Goal: Task Accomplishment & Management: Use online tool/utility

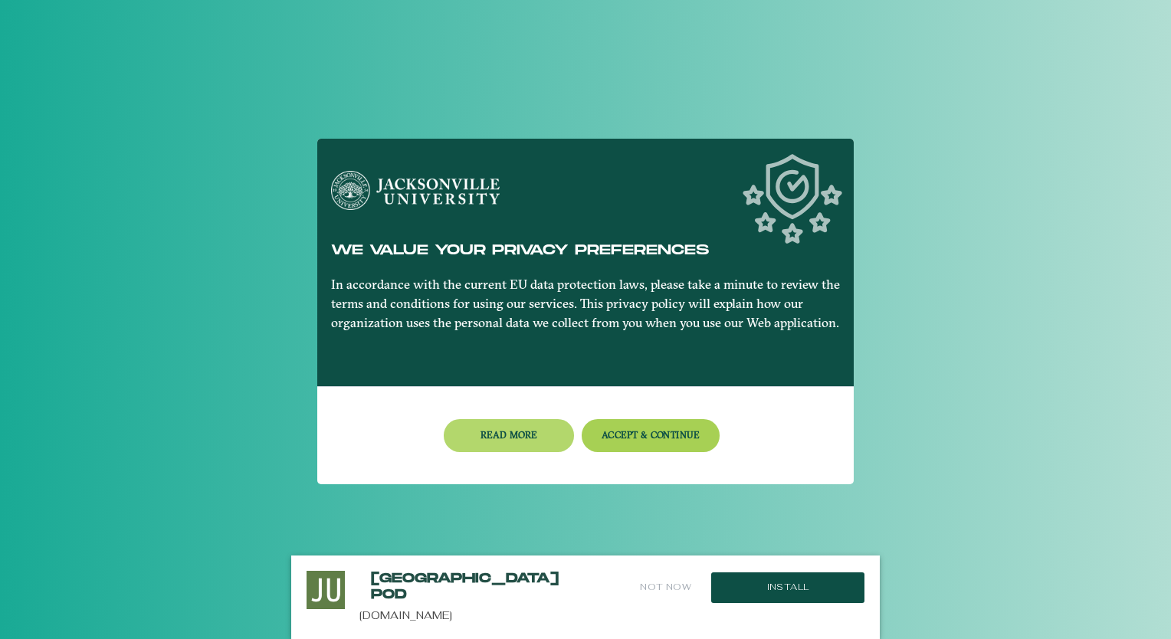
click at [529, 430] on button "Read more" at bounding box center [509, 435] width 130 height 33
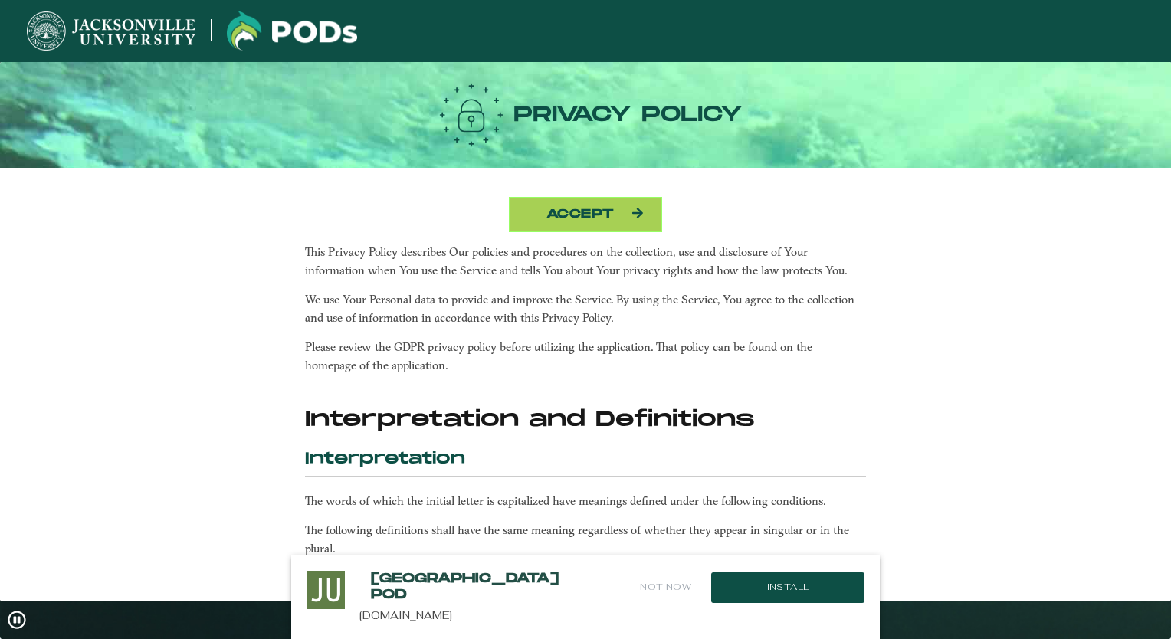
click at [598, 217] on button "Accept" at bounding box center [585, 214] width 153 height 35
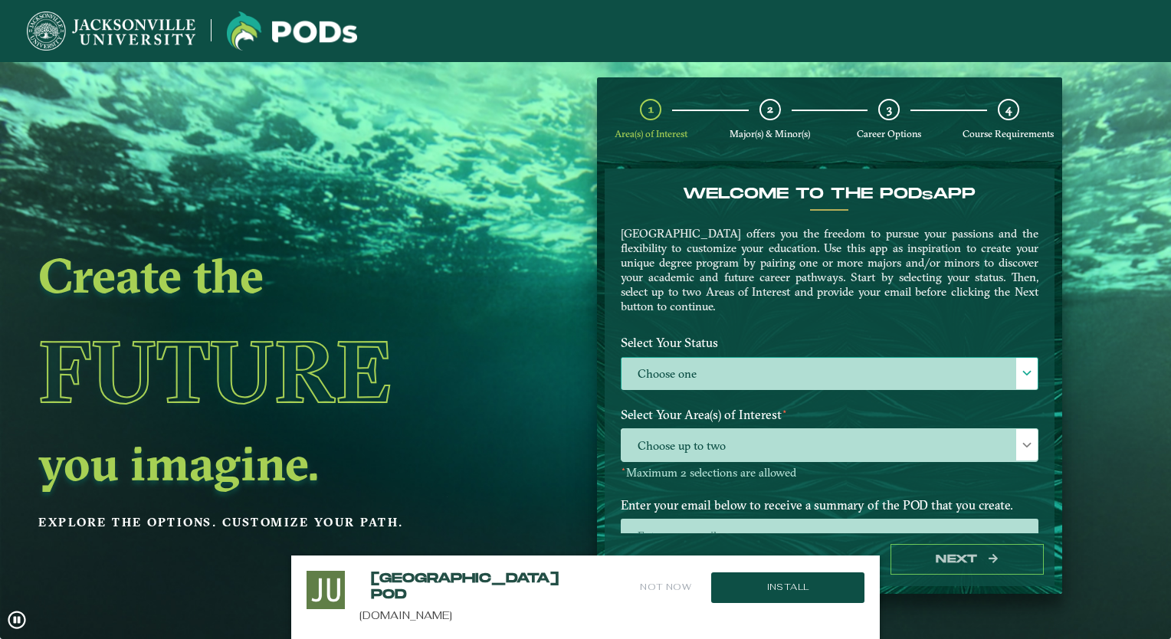
click at [741, 361] on label "Choose one" at bounding box center [829, 374] width 416 height 33
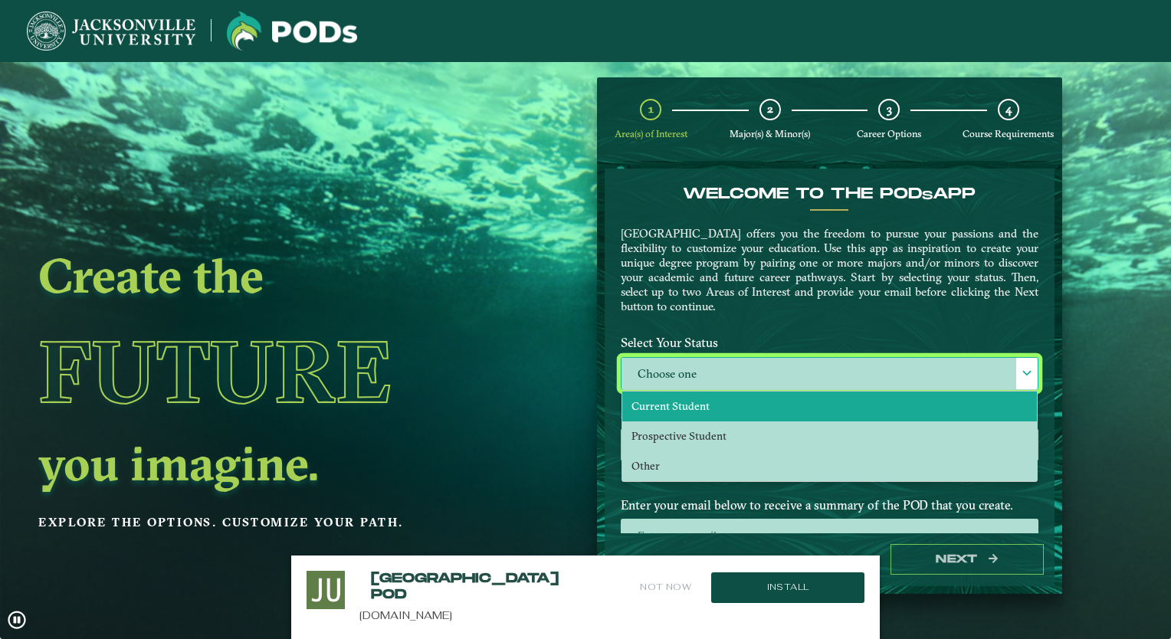
click at [688, 399] on span "Current Student" at bounding box center [670, 406] width 78 height 14
select select "[object Object]"
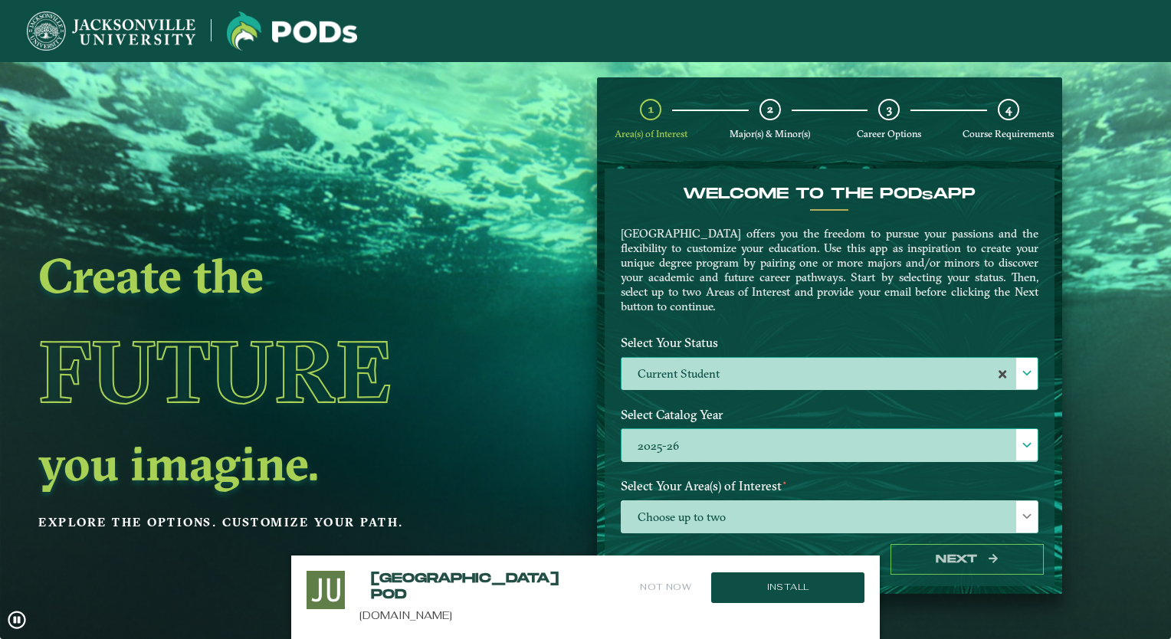
click at [699, 438] on label "2025-26" at bounding box center [829, 445] width 416 height 33
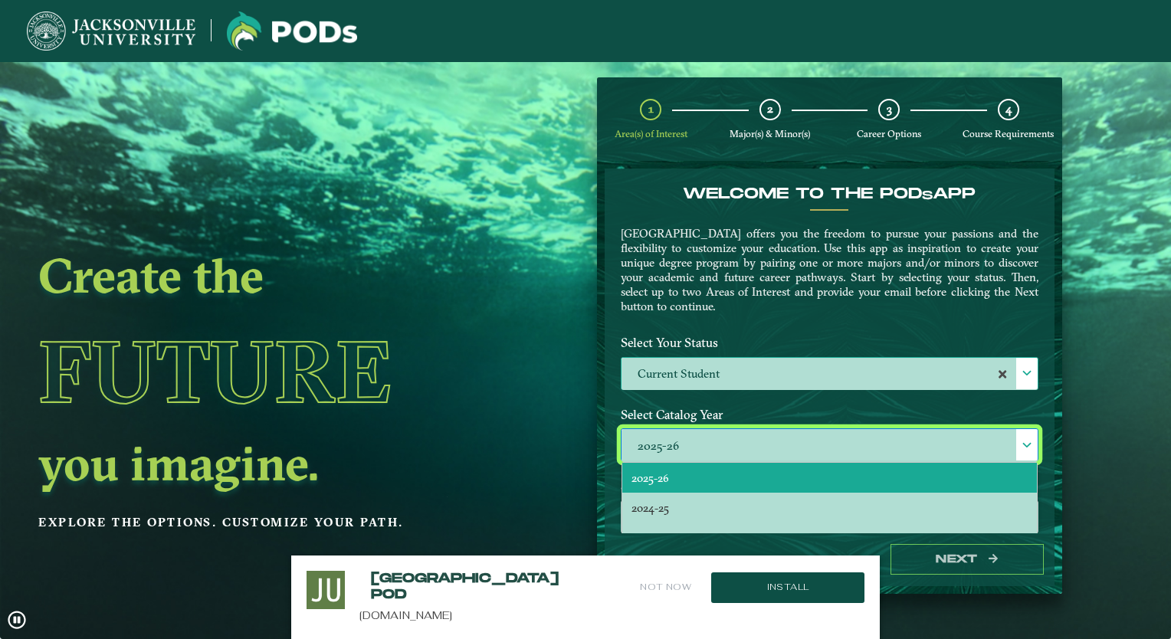
click at [573, 442] on ngx-dashboard "Create the Future you imagine. Explore the options. Customize your path. 1 Area…" at bounding box center [585, 335] width 1171 height 516
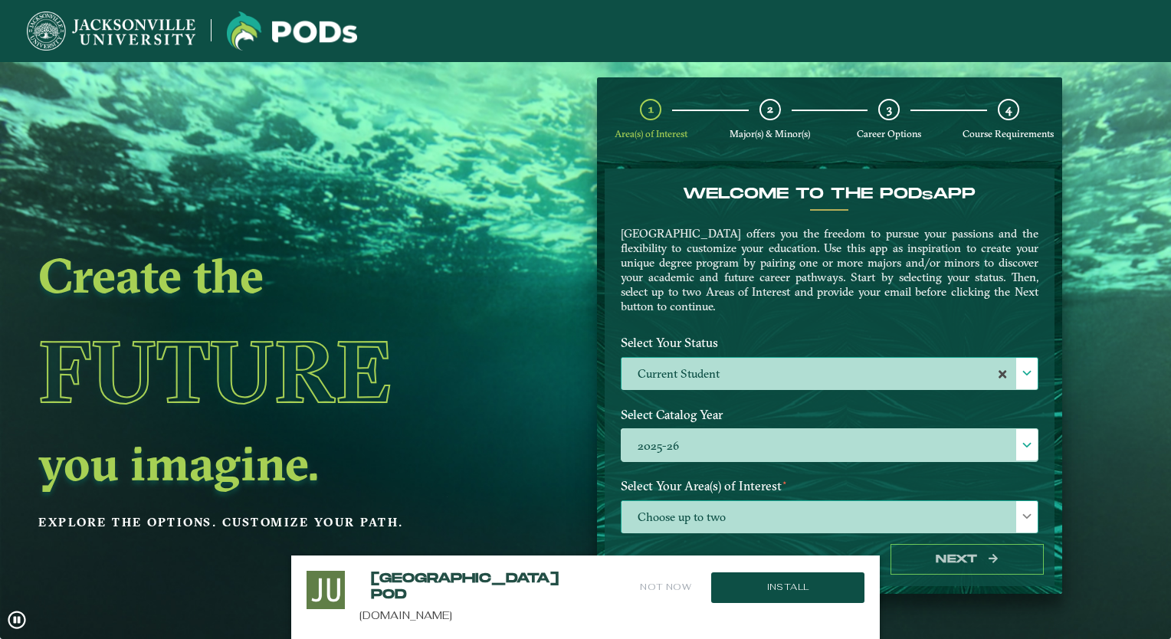
click at [717, 513] on span "Choose up to two" at bounding box center [829, 517] width 416 height 33
click at [706, 501] on span "Choose up to two" at bounding box center [829, 517] width 416 height 33
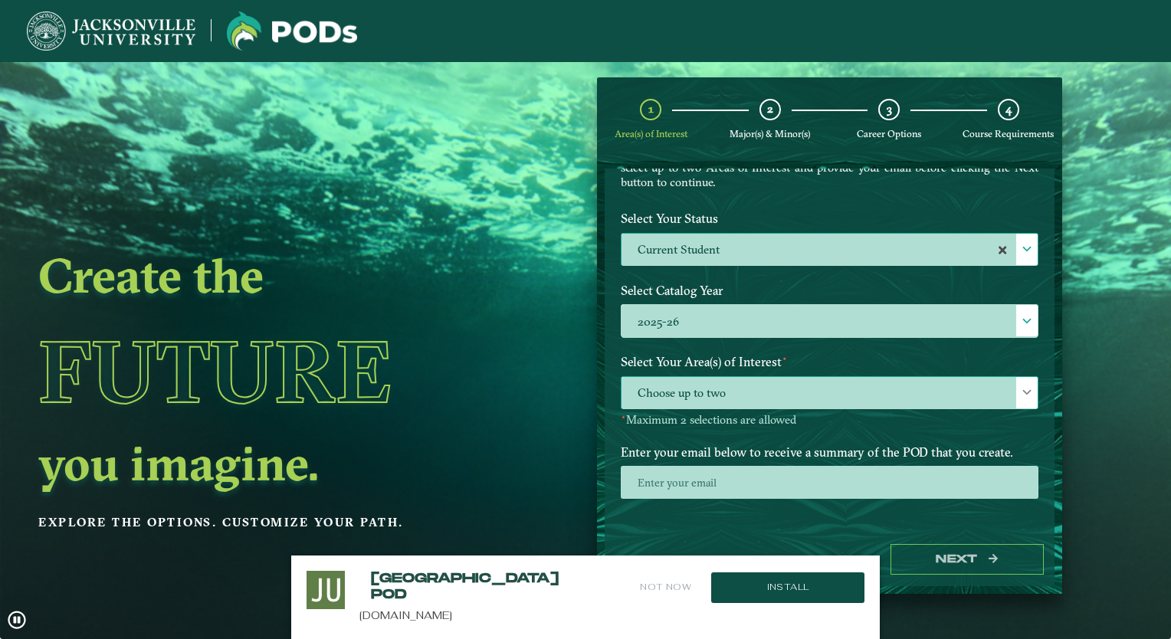
click at [713, 394] on span "Choose up to two" at bounding box center [829, 393] width 416 height 33
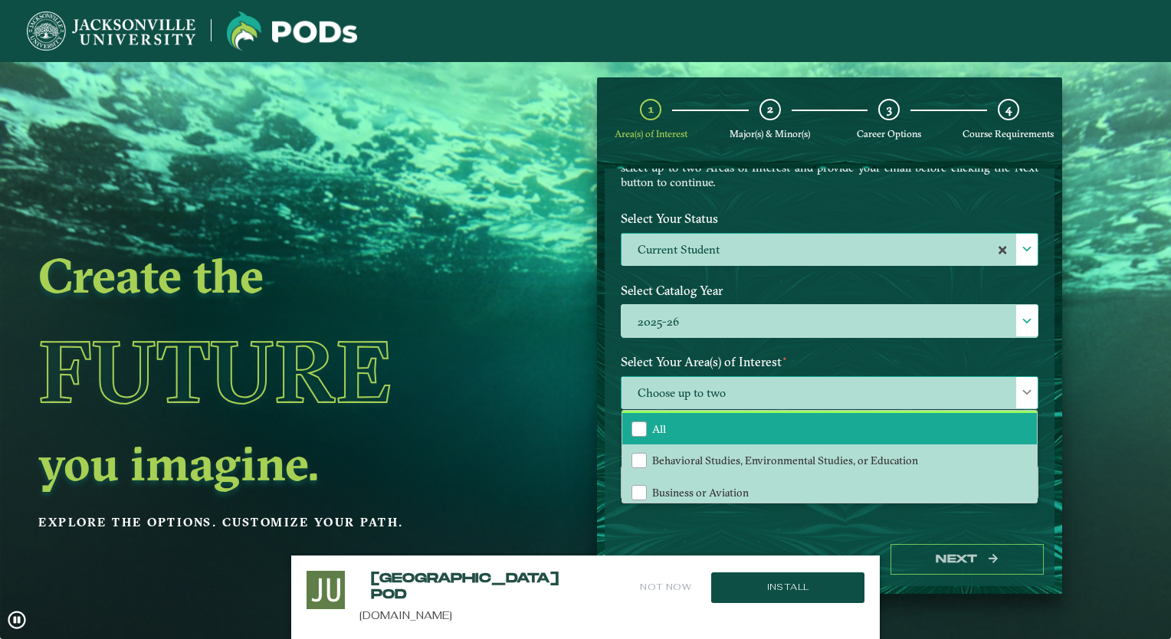
click at [689, 425] on li "All" at bounding box center [829, 429] width 415 height 32
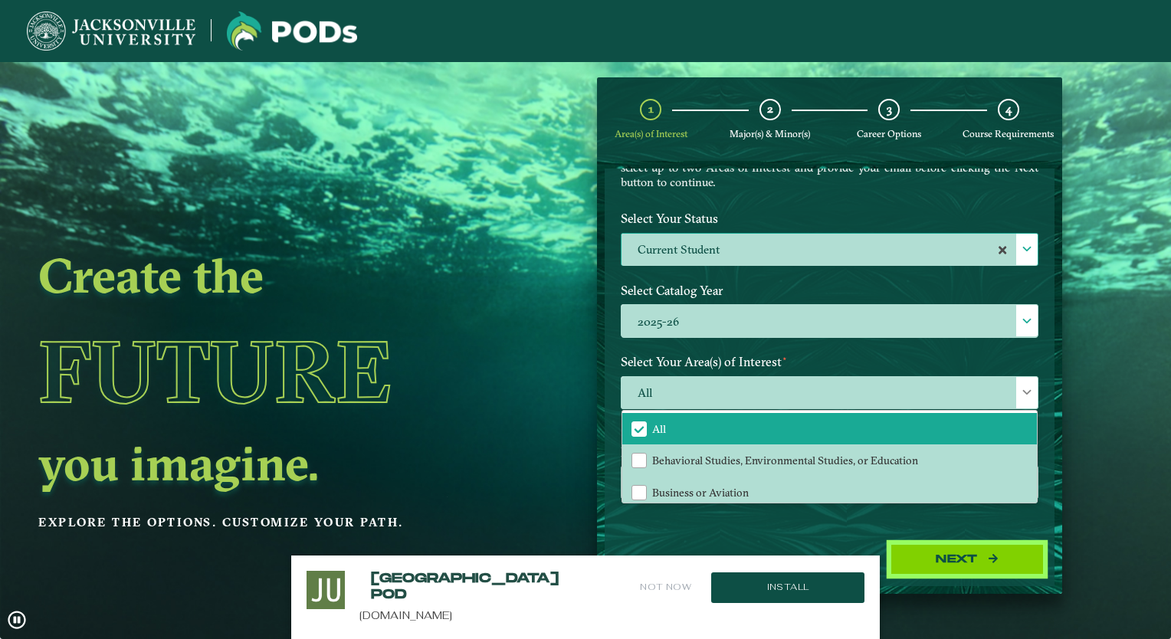
click at [933, 555] on button "Next" at bounding box center [966, 559] width 153 height 31
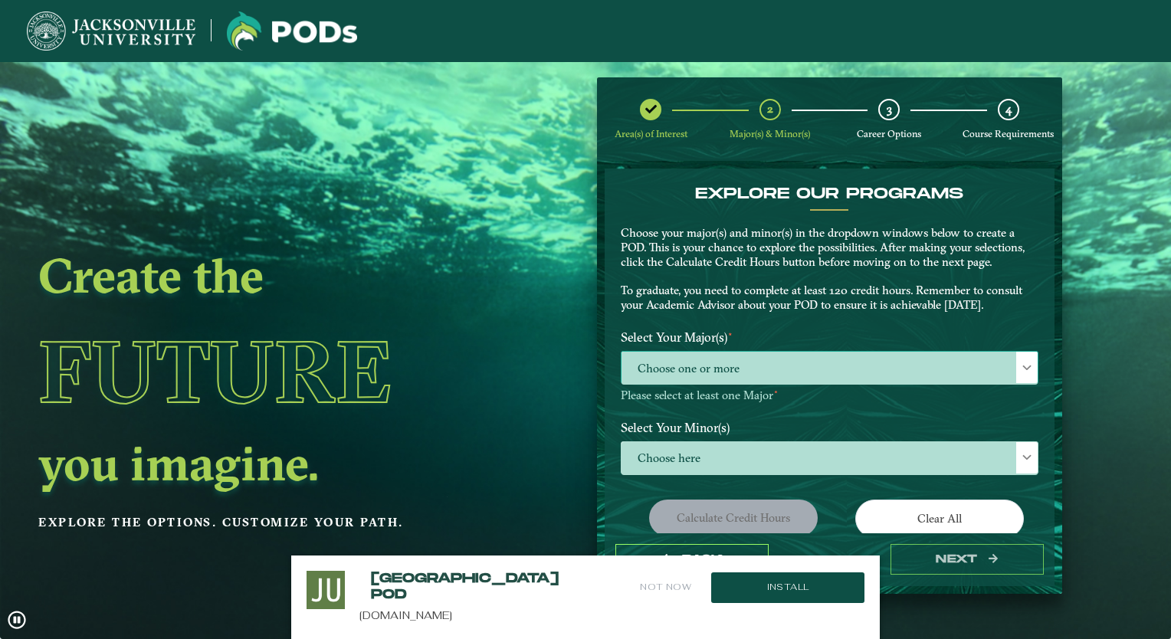
click at [765, 361] on span "Choose one or more" at bounding box center [829, 368] width 416 height 33
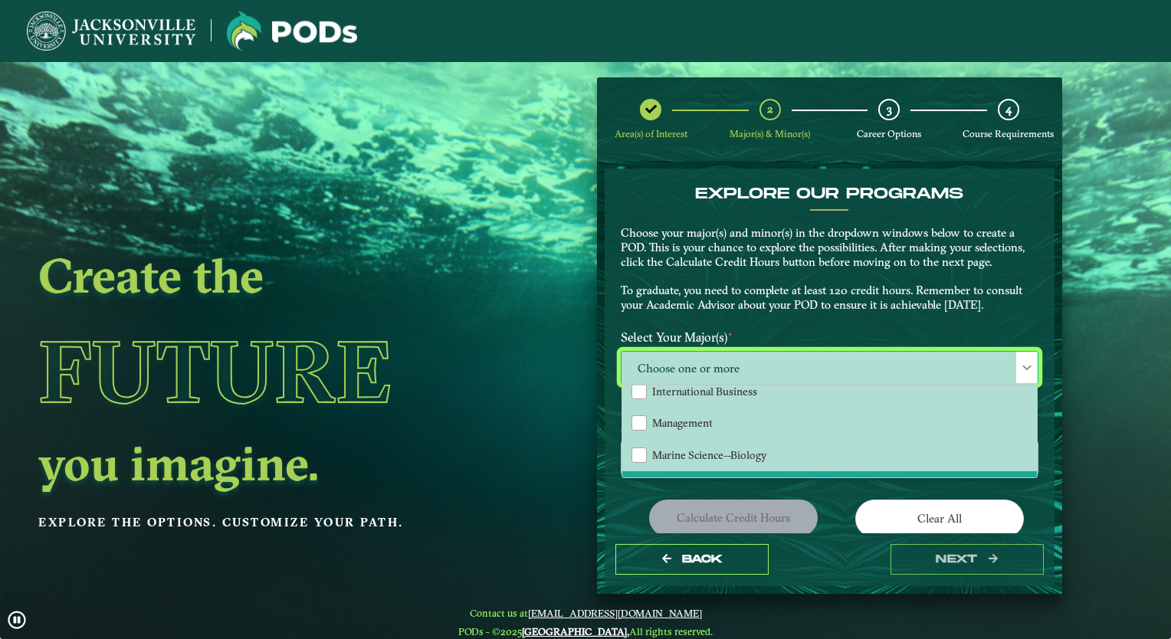
scroll to position [938, 0]
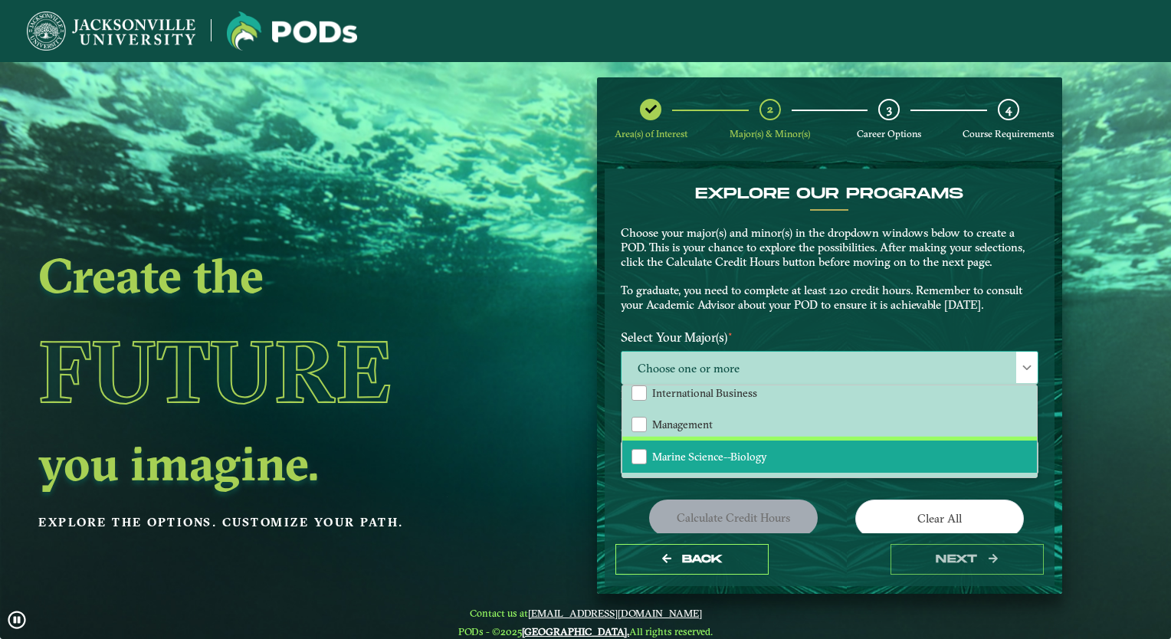
click at [721, 458] on li "Marine Science--Biology" at bounding box center [829, 457] width 415 height 32
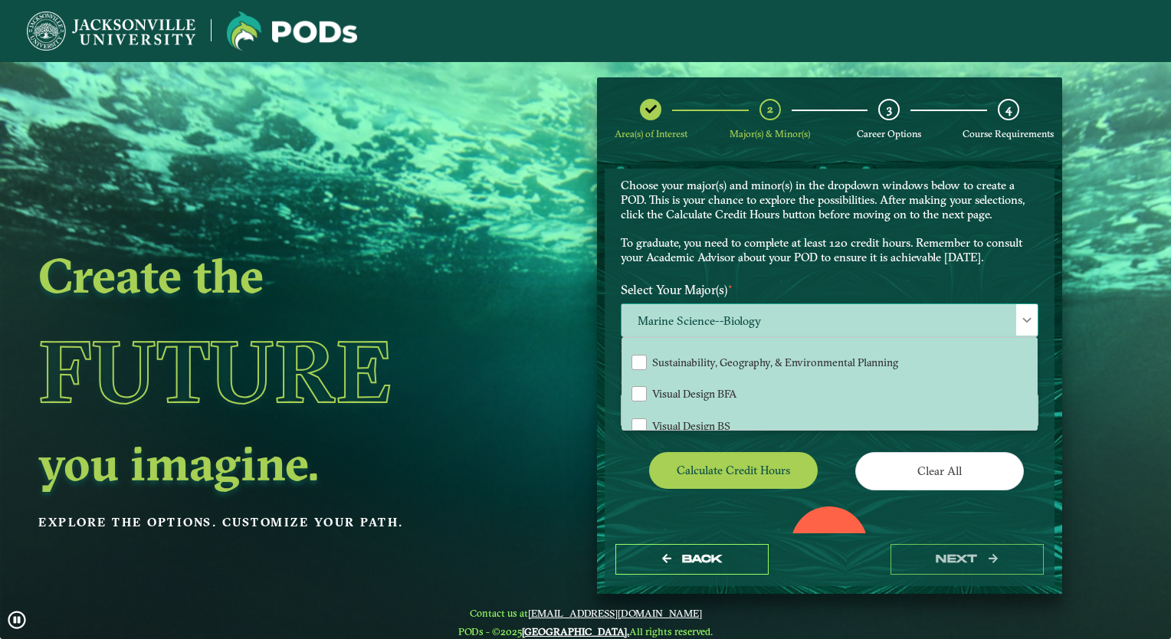
scroll to position [46, 0]
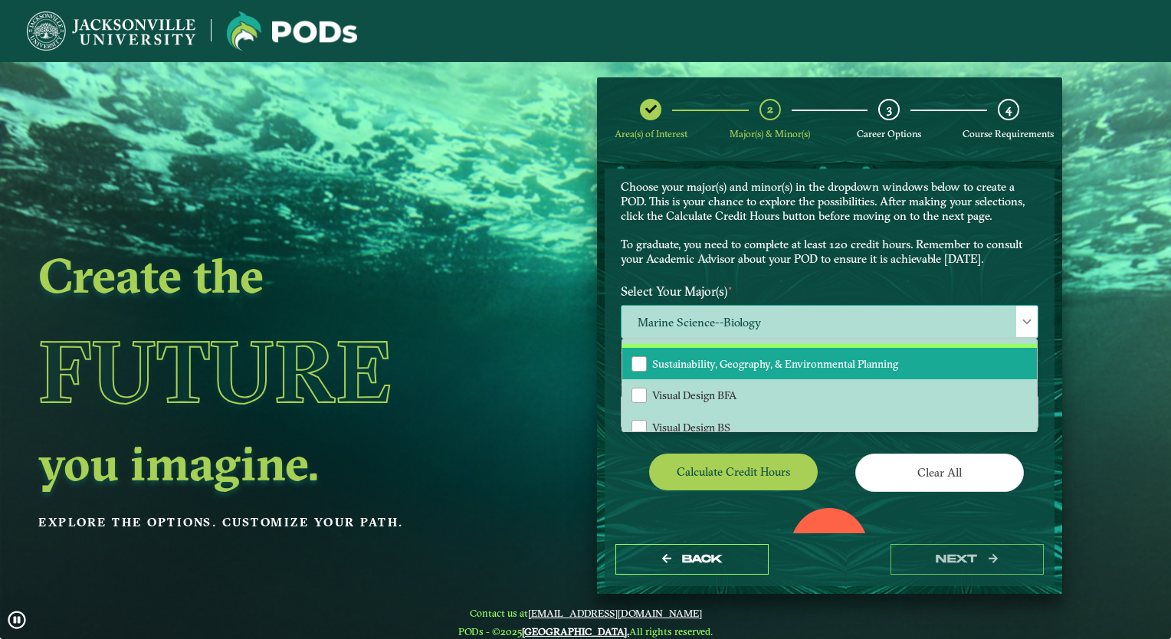
click at [754, 357] on span "Sustainability, Geography, & Environmental Planning" at bounding box center [775, 364] width 246 height 14
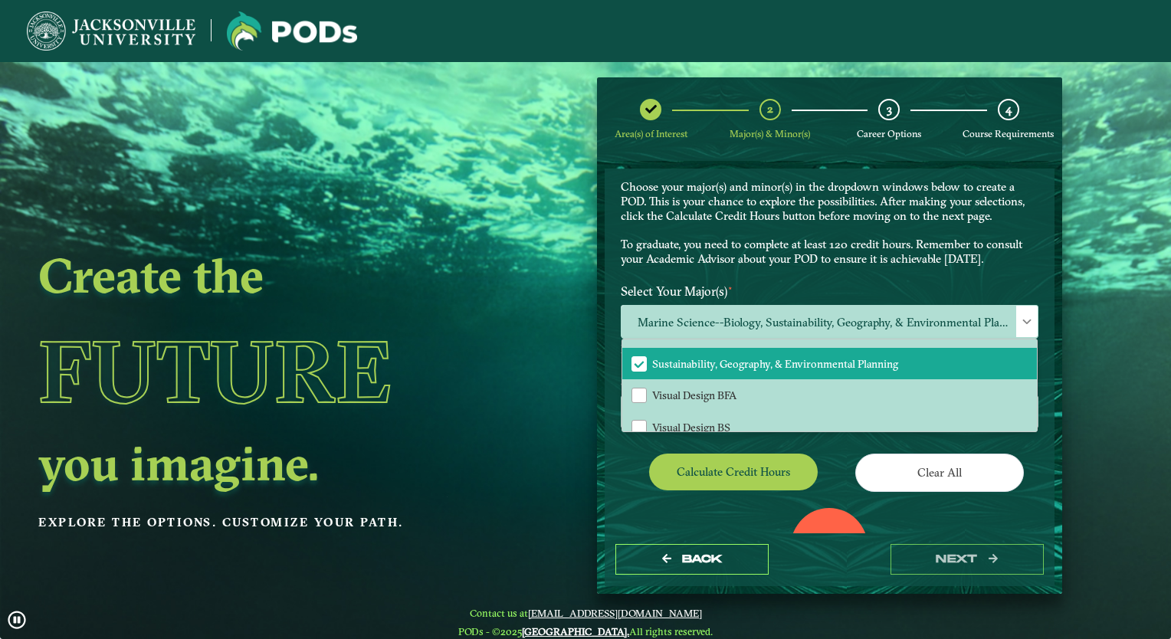
click at [852, 281] on label "Select Your Major(s) ⋆" at bounding box center [829, 291] width 441 height 28
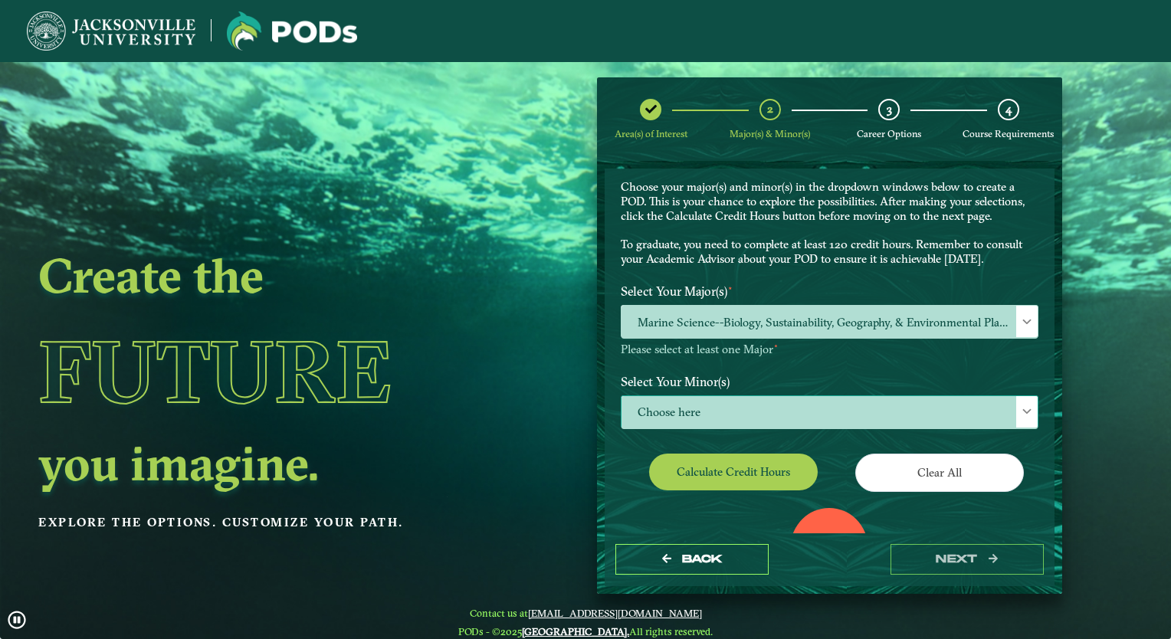
click at [717, 406] on span "Choose here" at bounding box center [829, 412] width 416 height 33
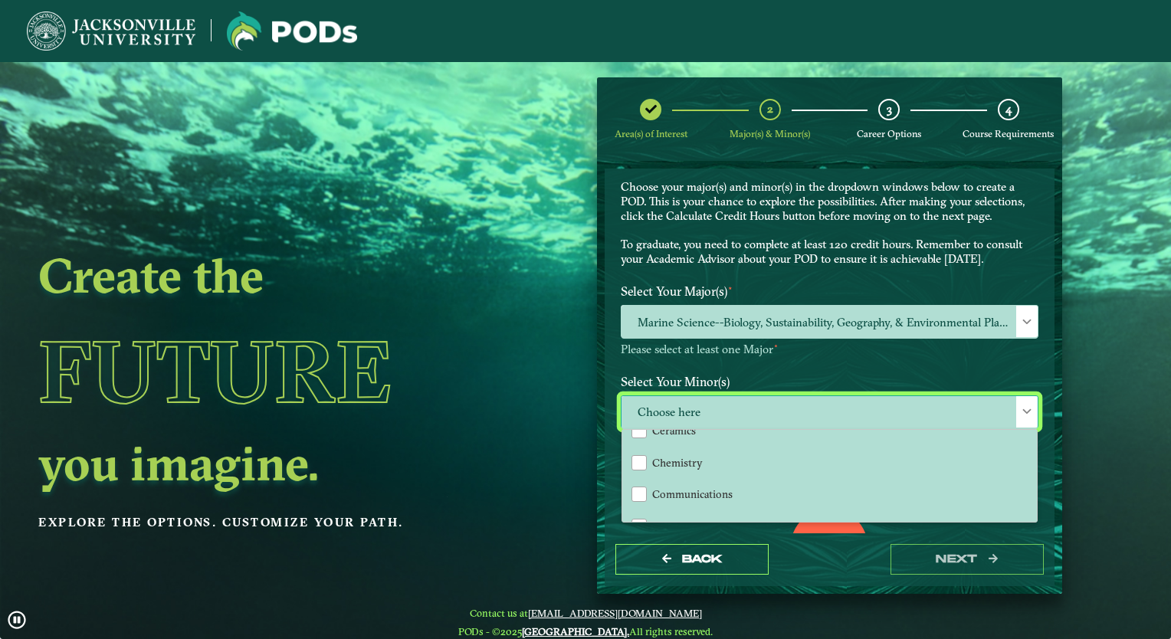
scroll to position [333, 0]
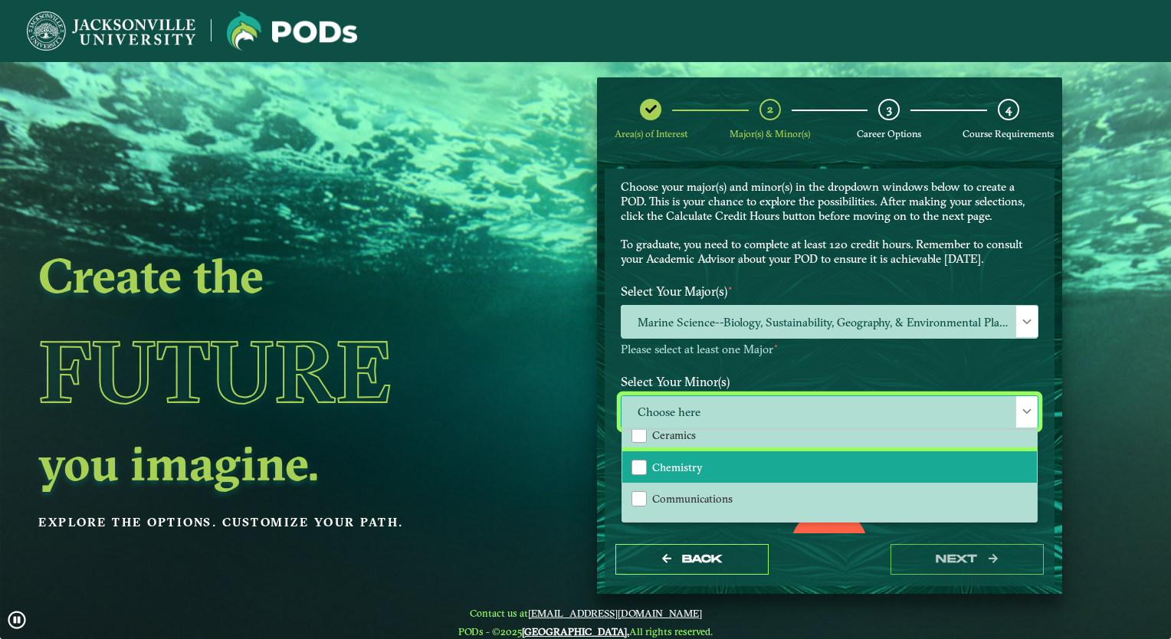
click at [697, 470] on li "Chemistry" at bounding box center [829, 467] width 415 height 32
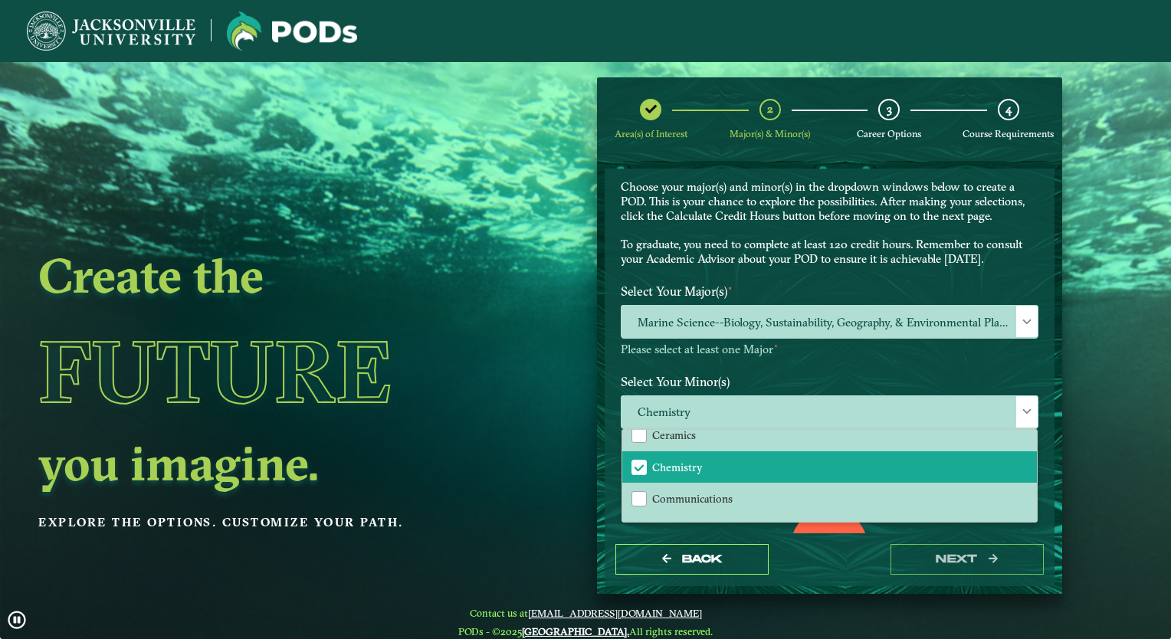
click at [908, 345] on p "Please select at least one Major ⋆" at bounding box center [830, 350] width 418 height 15
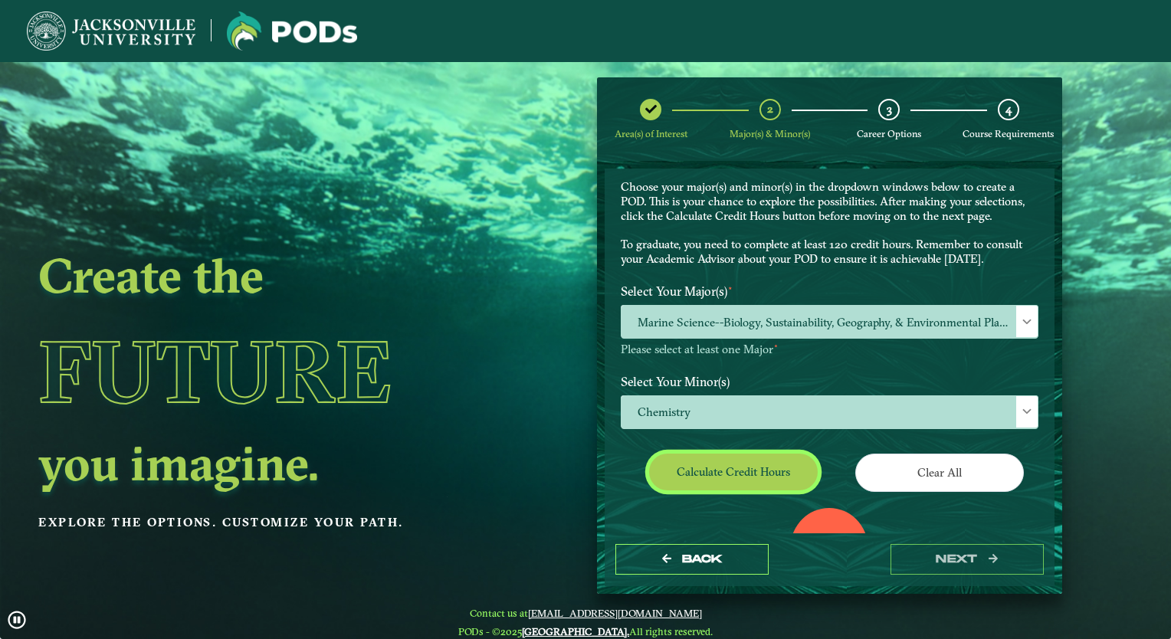
click at [733, 473] on button "Calculate credit hours" at bounding box center [733, 472] width 169 height 36
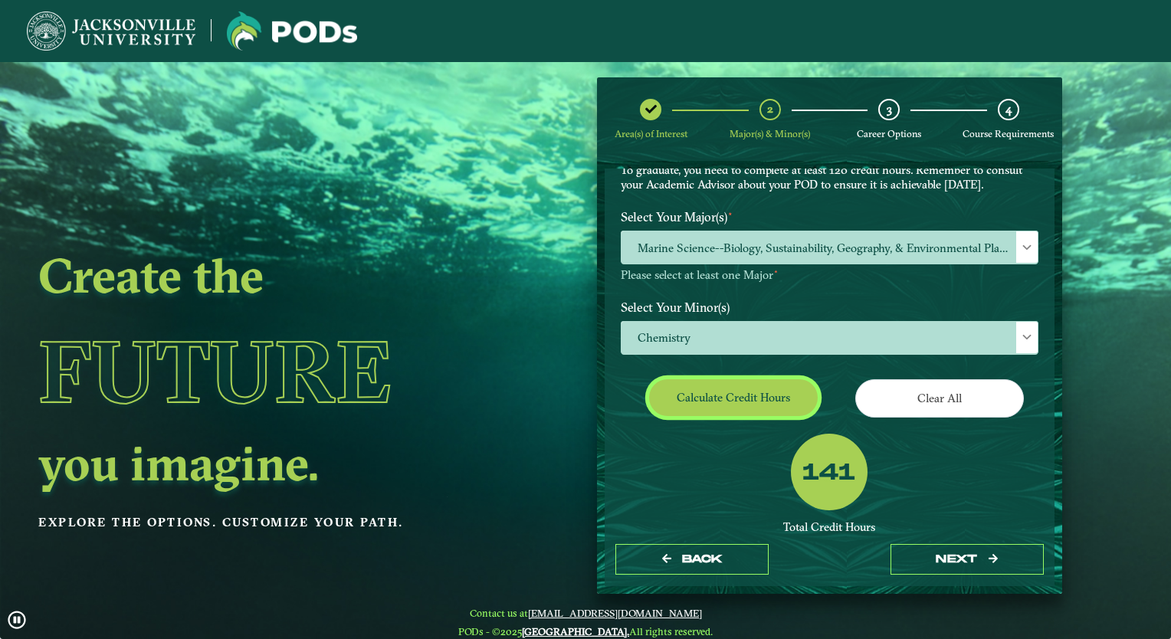
scroll to position [221, 0]
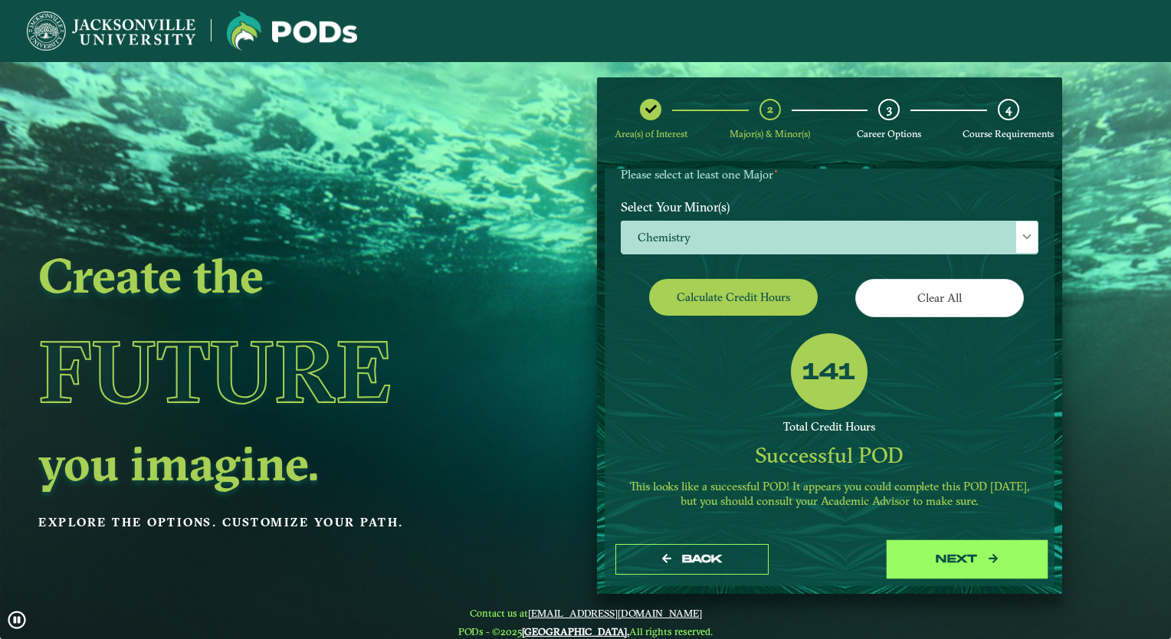
click at [942, 546] on button "next" at bounding box center [966, 559] width 153 height 31
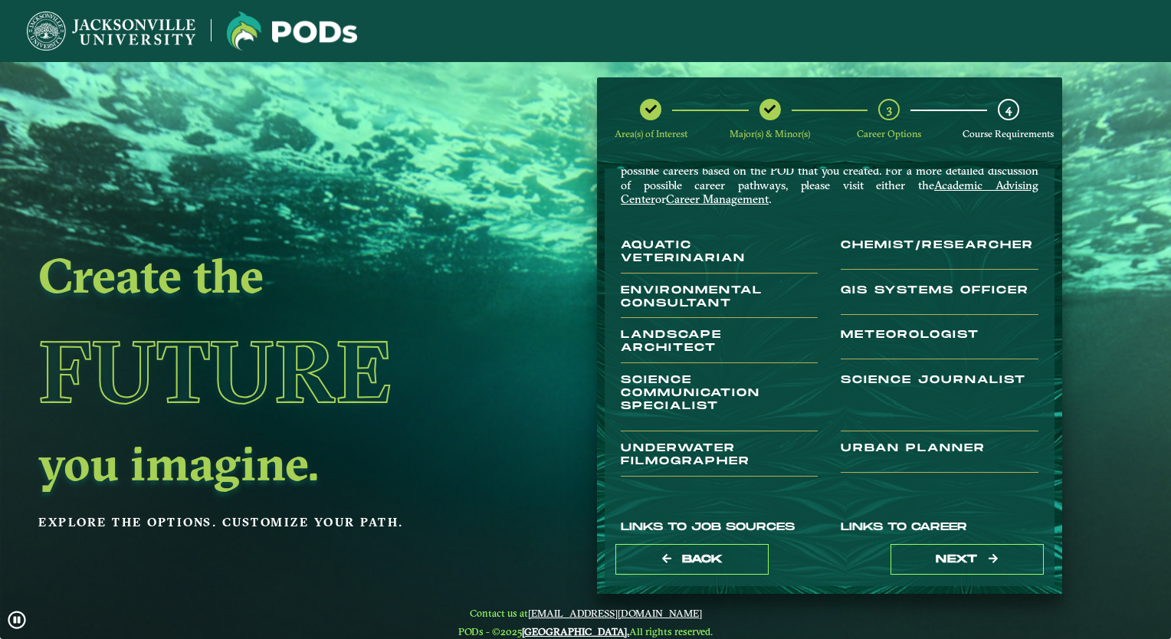
scroll to position [77, 0]
click at [962, 562] on button "next" at bounding box center [966, 559] width 153 height 31
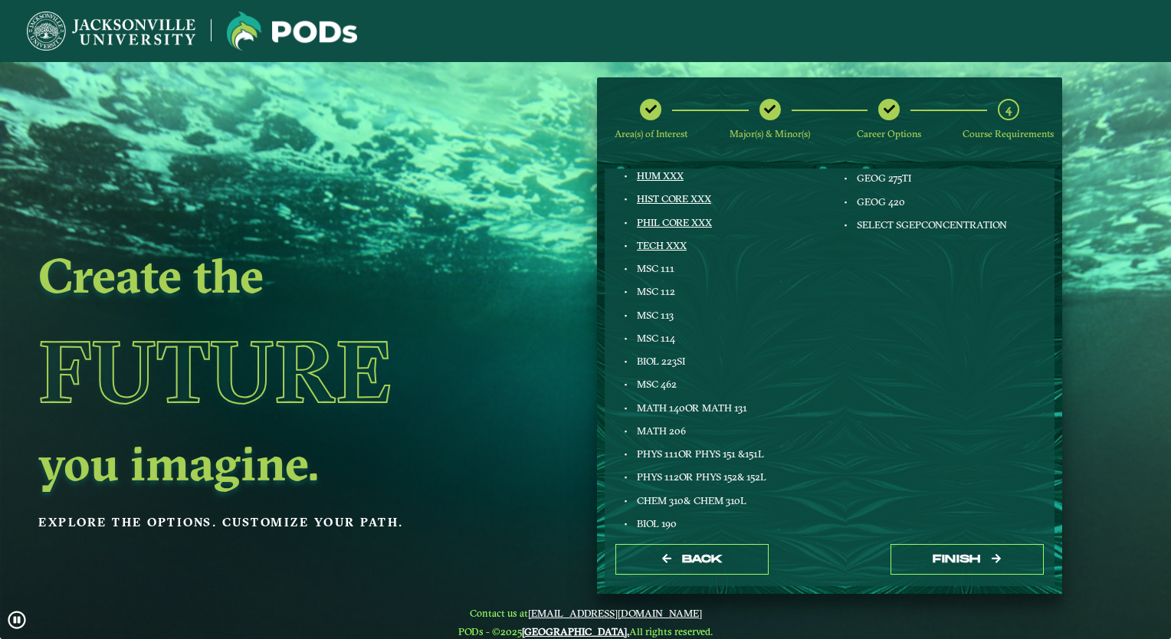
scroll to position [0, 0]
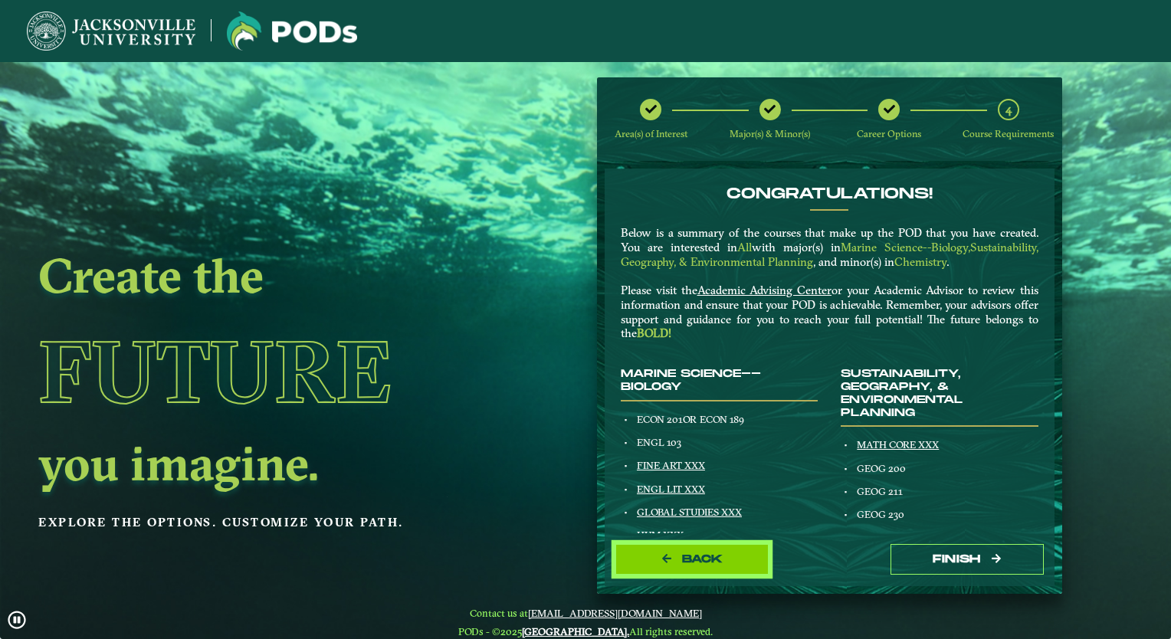
click at [731, 571] on button "Back" at bounding box center [691, 559] width 153 height 31
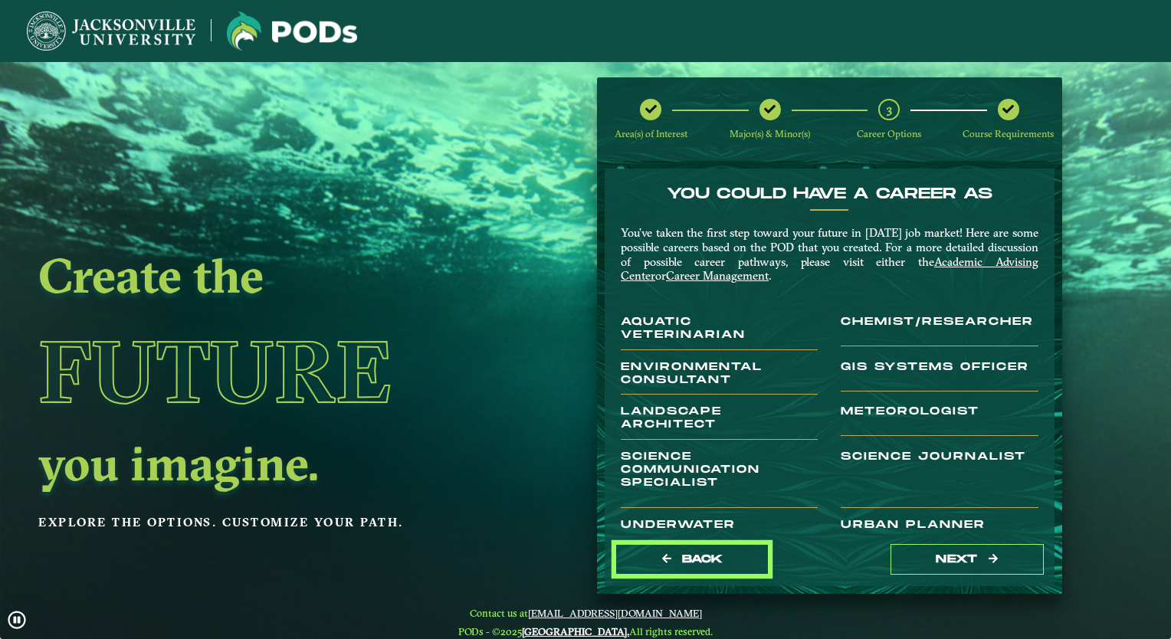
click at [731, 571] on button "Back" at bounding box center [691, 559] width 153 height 31
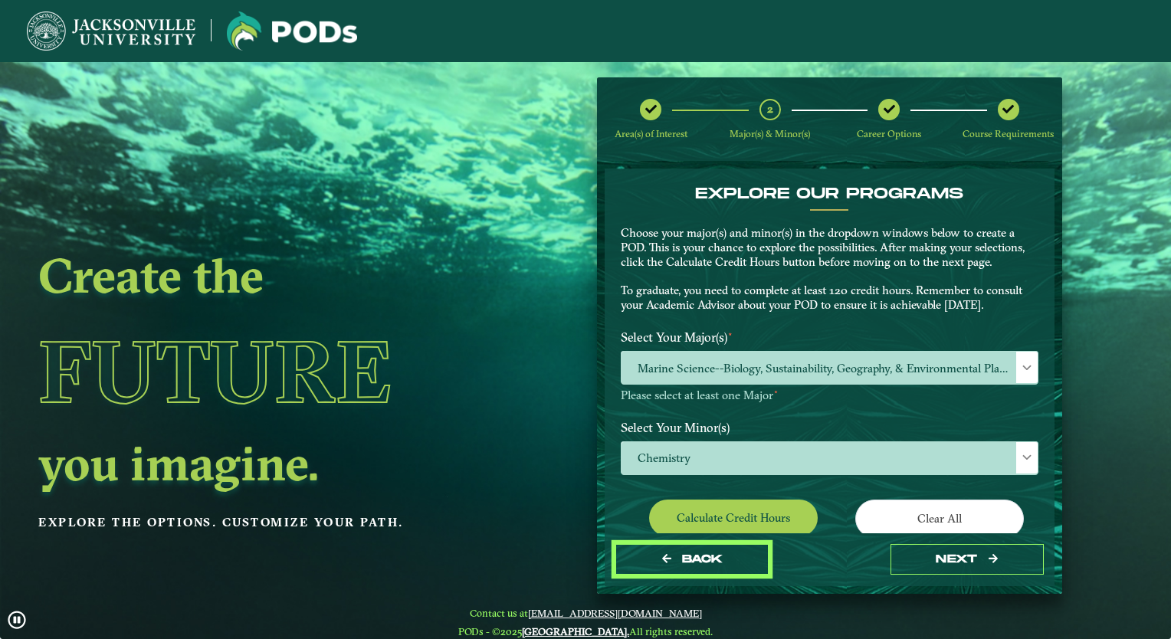
click at [731, 571] on button "Back" at bounding box center [691, 559] width 153 height 31
select select "[object Object]"
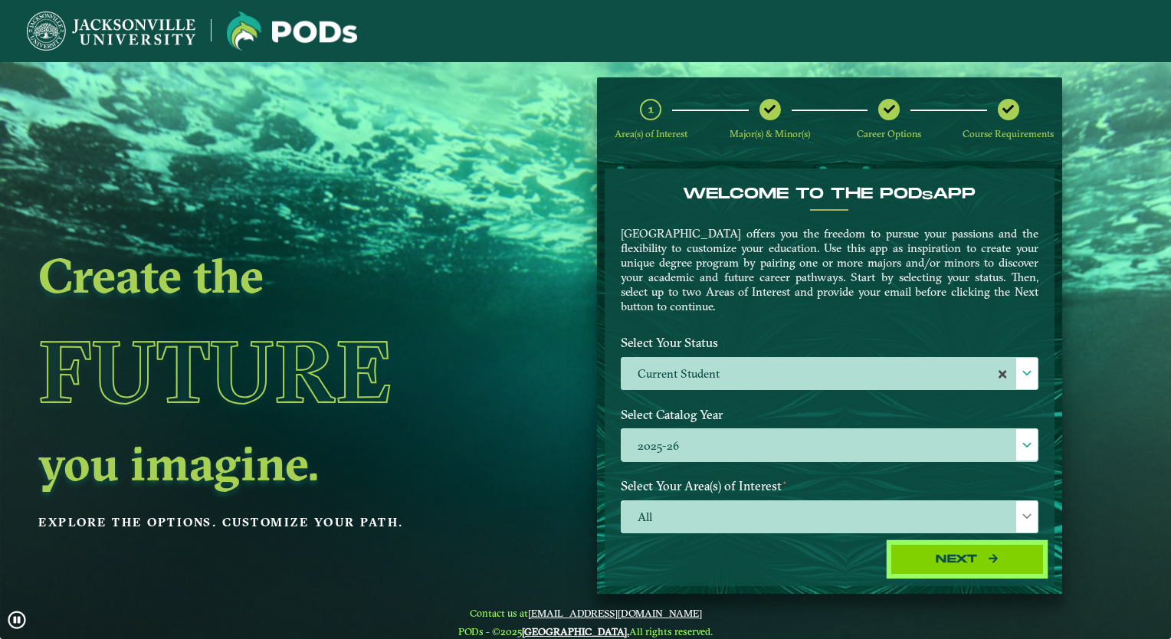
click at [910, 565] on button "Next" at bounding box center [966, 559] width 153 height 31
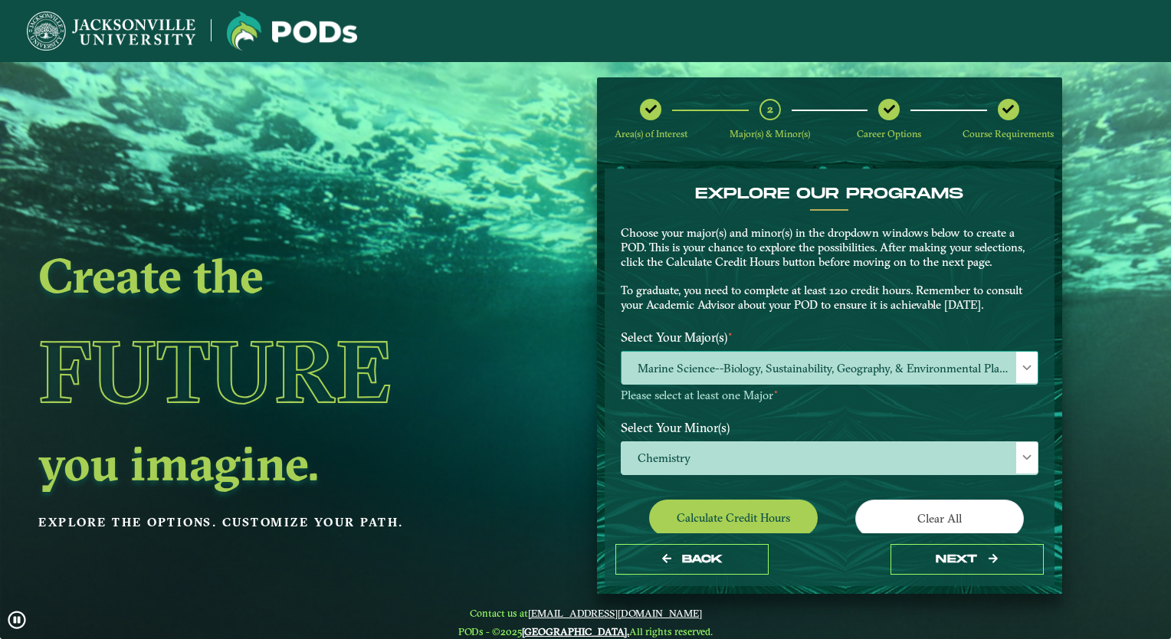
click at [933, 368] on span "Marine Science--Biology, Sustainability, Geography, & Environmental Planning" at bounding box center [829, 368] width 416 height 33
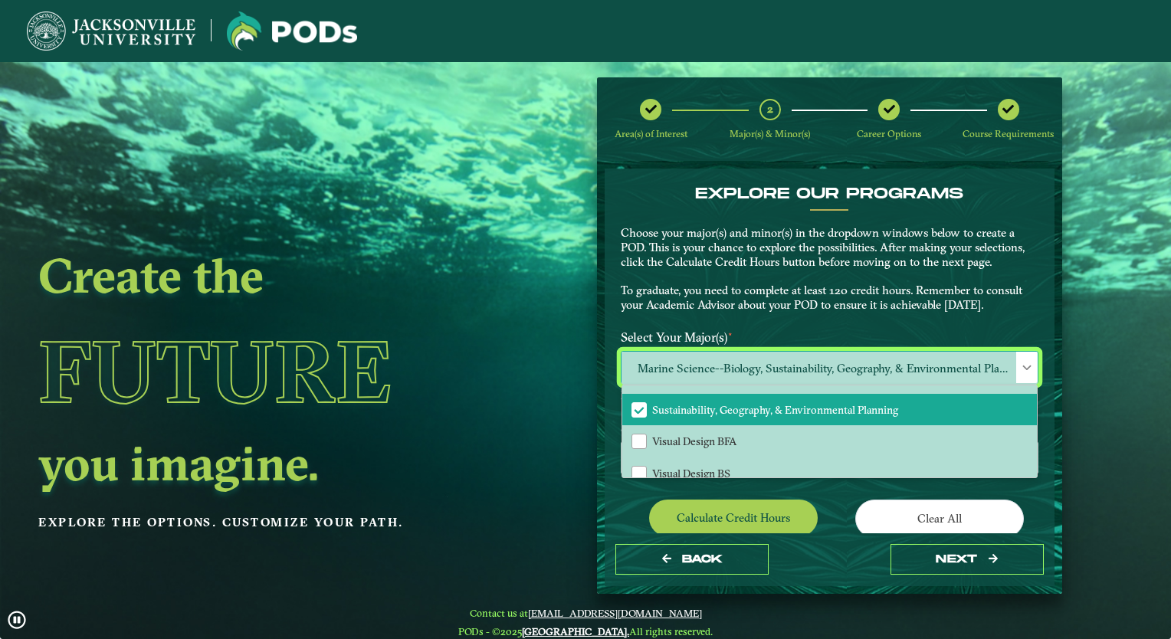
scroll to position [12, 0]
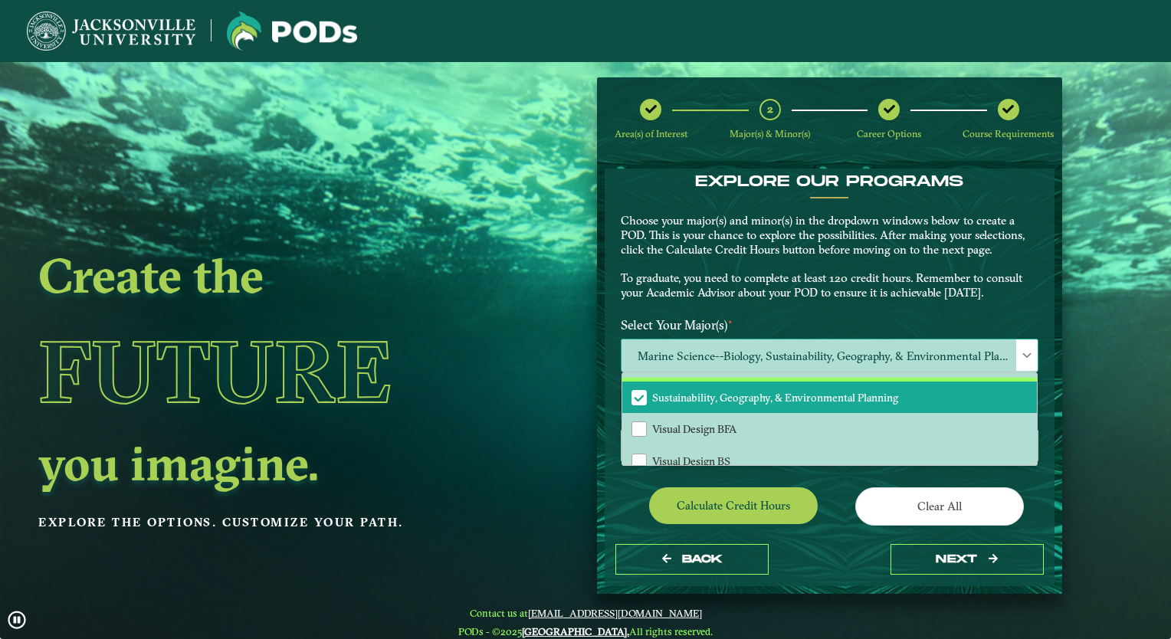
click at [707, 393] on li "Sustainability, Geography, & Environmental Planning" at bounding box center [829, 398] width 415 height 32
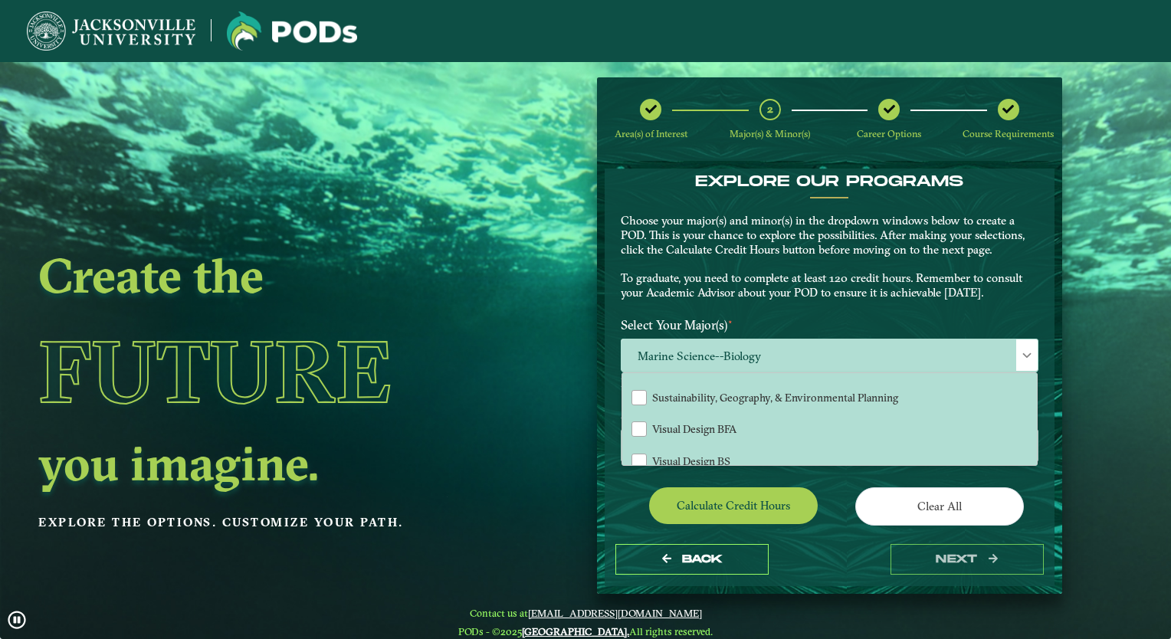
click at [834, 282] on p "Choose your major(s) and minor(s) in the dropdown windows below to create a POD…" at bounding box center [830, 257] width 418 height 87
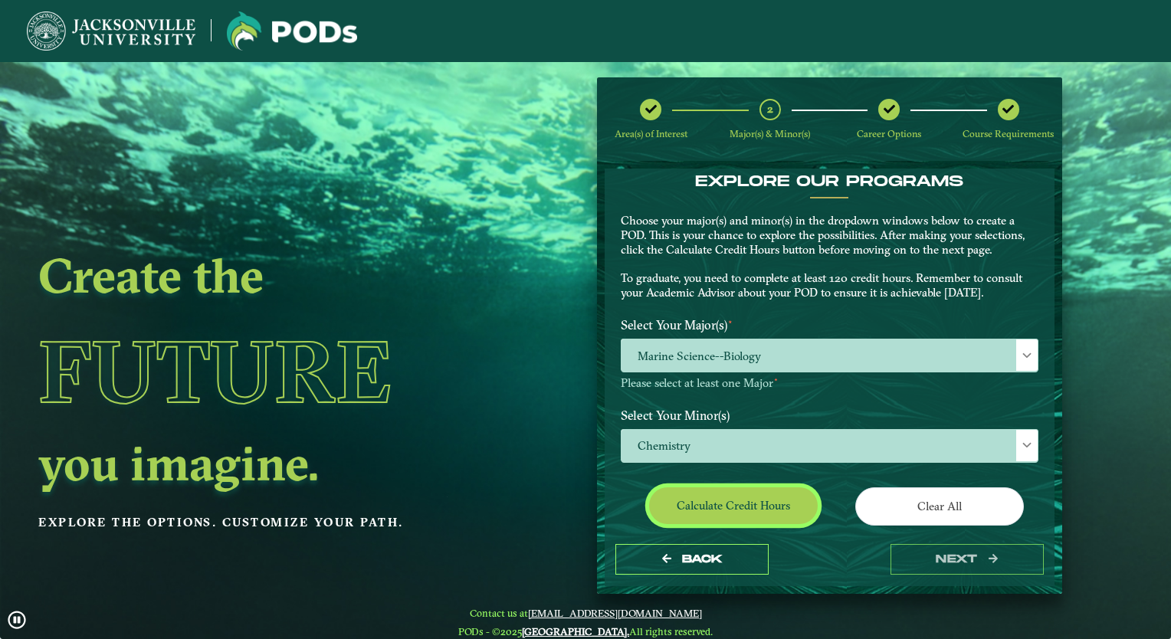
click at [717, 496] on button "Calculate credit hours" at bounding box center [733, 505] width 169 height 36
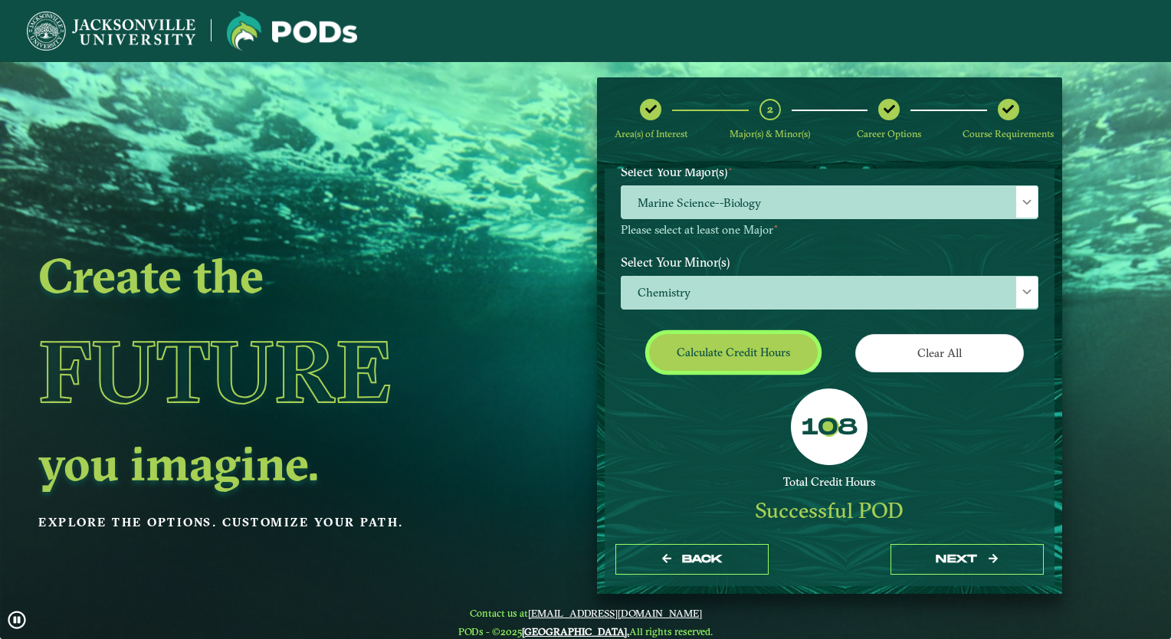
scroll to position [279, 0]
